Goal: Task Accomplishment & Management: Manage account settings

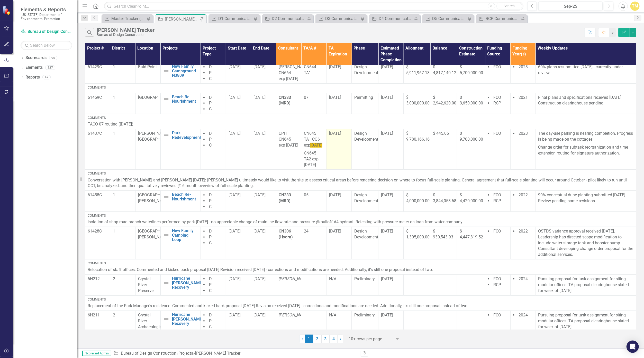
scroll to position [128, 0]
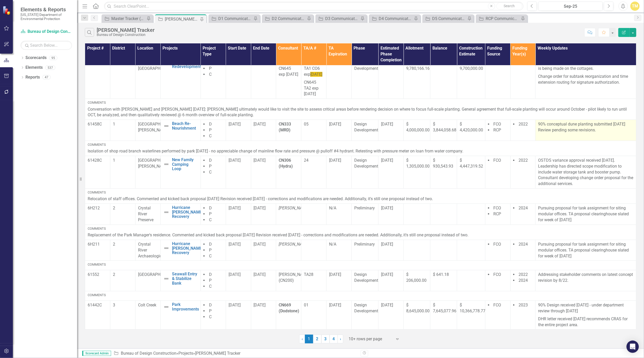
click at [314, 133] on p "90% conceptual dune planting submitted [DATE] Review pending some revisions." at bounding box center [585, 128] width 95 height 12
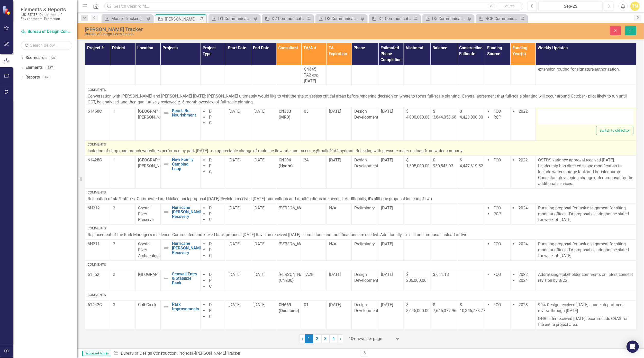
type textarea "<p>90% conceptual dune planting submitted [DATE] Review pending some revisions.…"
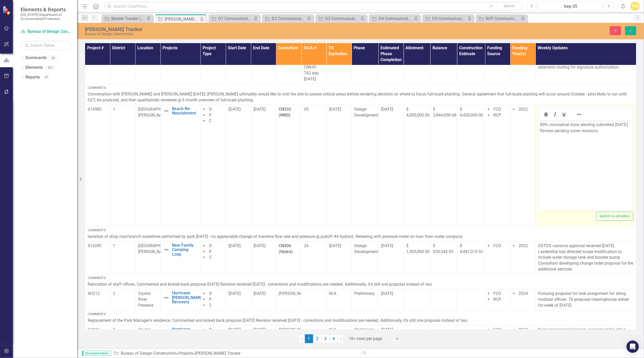
scroll to position [0, 0]
drag, startPoint x: 617, startPoint y: 126, endPoint x: 627, endPoint y: 126, distance: 9.5
click at [314, 126] on p "90% conceptual dune planting submitted [DATE] Review pending some revisions." at bounding box center [585, 128] width 92 height 12
click at [314, 124] on p "90% conceptual dune planting submitted [DATE] Review pending some revisions." at bounding box center [585, 128] width 92 height 12
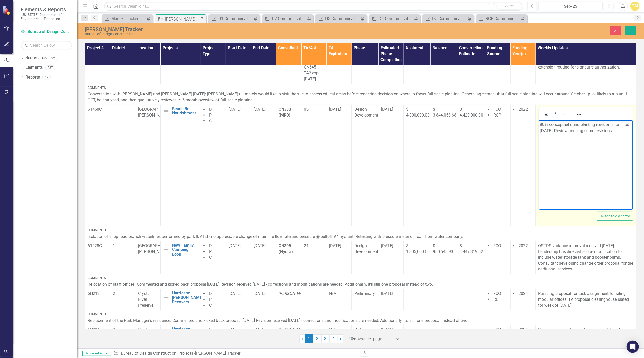
click at [314, 133] on p "90% conceptual dune planting revision submitted [DATE] Review pending some revi…" at bounding box center [585, 128] width 92 height 12
drag, startPoint x: 583, startPoint y: 129, endPoint x: 647, endPoint y: 130, distance: 64.2
click at [314, 130] on html "90% conceptual dune planting revision submitted [DATE] - Under review pending s…" at bounding box center [585, 158] width 94 height 77
click at [314, 30] on icon "Save" at bounding box center [630, 31] width 5 height 4
